Goal: Task Accomplishment & Management: Use online tool/utility

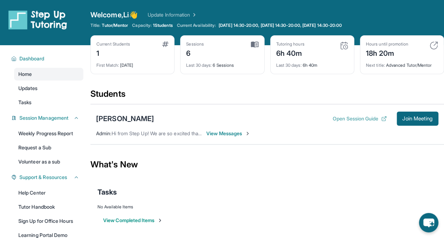
click at [338, 120] on button "Open Session Guide" at bounding box center [360, 118] width 54 height 7
click at [409, 119] on span "Join Meeting" at bounding box center [417, 119] width 30 height 4
click at [353, 119] on button "Open Session Guide" at bounding box center [360, 118] width 54 height 7
click at [167, 132] on span "Hi from Step Up! We are so excited that you are matched with one another. Pleas…" at bounding box center [392, 133] width 563 height 6
click at [133, 120] on div "[PERSON_NAME]" at bounding box center [125, 119] width 58 height 10
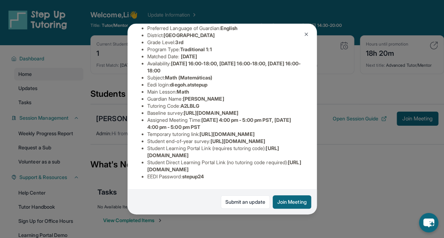
scroll to position [138, 0]
drag, startPoint x: 147, startPoint y: 93, endPoint x: 221, endPoint y: 102, distance: 74.7
click at [221, 131] on li "Temporary tutoring link : https://www.thelessonspace.com/space/5976295c-65ef-47…" at bounding box center [224, 134] width 155 height 7
copy span "https://www.thelessonspace.com/space/5976295c-65ef-4799-a3e8-88784b265cbf/"
click at [304, 34] on img at bounding box center [306, 34] width 6 height 6
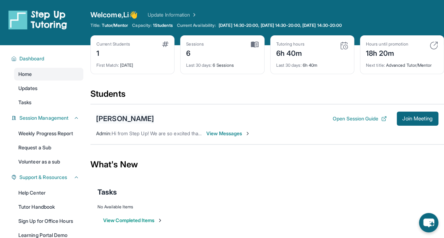
click at [133, 119] on div "[PERSON_NAME]" at bounding box center [125, 119] width 58 height 10
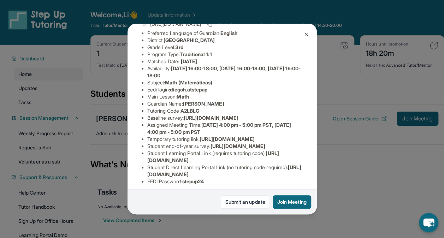
scroll to position [71, 0]
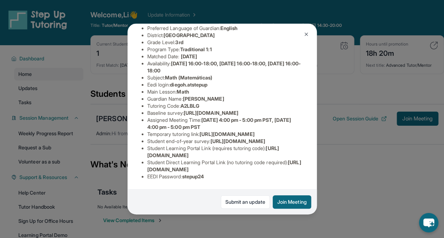
drag, startPoint x: 148, startPoint y: 155, endPoint x: 261, endPoint y: 170, distance: 114.7
click at [261, 138] on li "Temporary tutoring link : https://www.thelessonspace.com/space/5976295c-65ef-47…" at bounding box center [224, 134] width 155 height 7
copy li "Temporary tutoring link : https://www.thelessonspace.com/space/5976295c-65ef-47…"
click at [304, 34] on img at bounding box center [306, 34] width 6 height 6
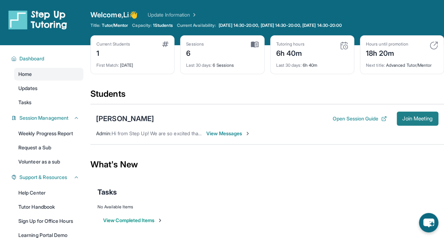
click at [413, 119] on span "Join Meeting" at bounding box center [417, 119] width 30 height 4
click at [409, 119] on span "Join Meeting" at bounding box center [417, 119] width 30 height 4
click at [353, 119] on button "Open Session Guide" at bounding box center [360, 118] width 54 height 7
